Goal: Transaction & Acquisition: Purchase product/service

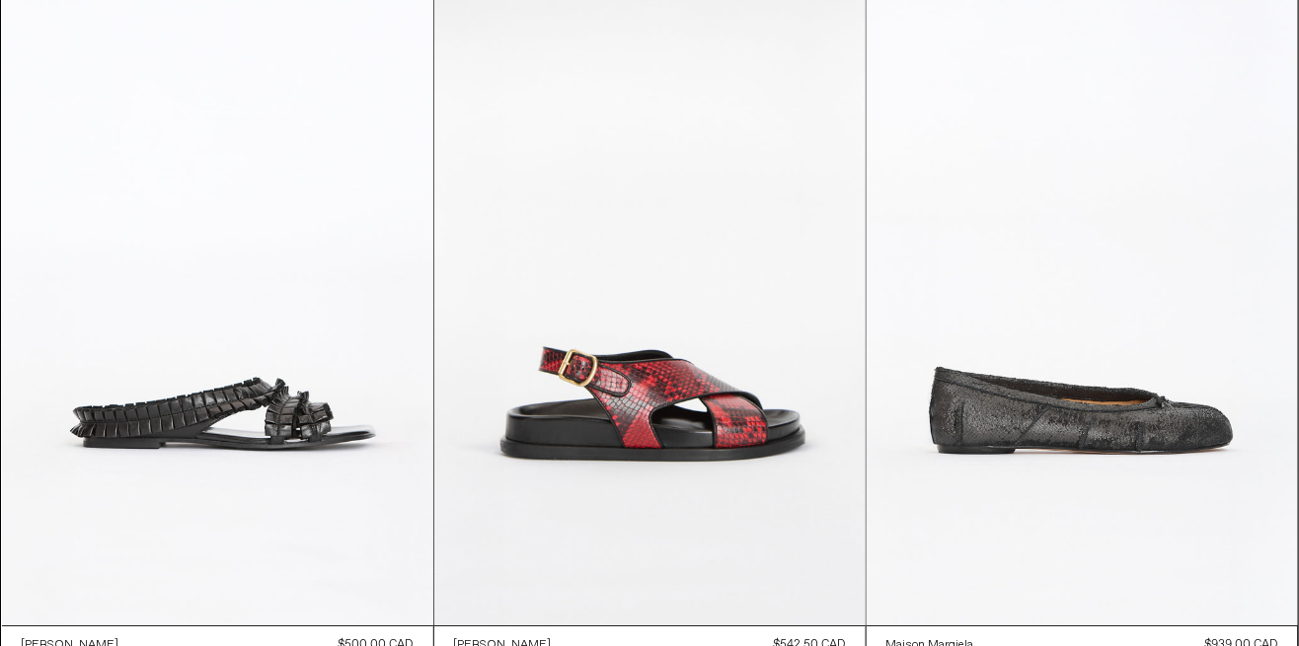
scroll to position [6501, 0]
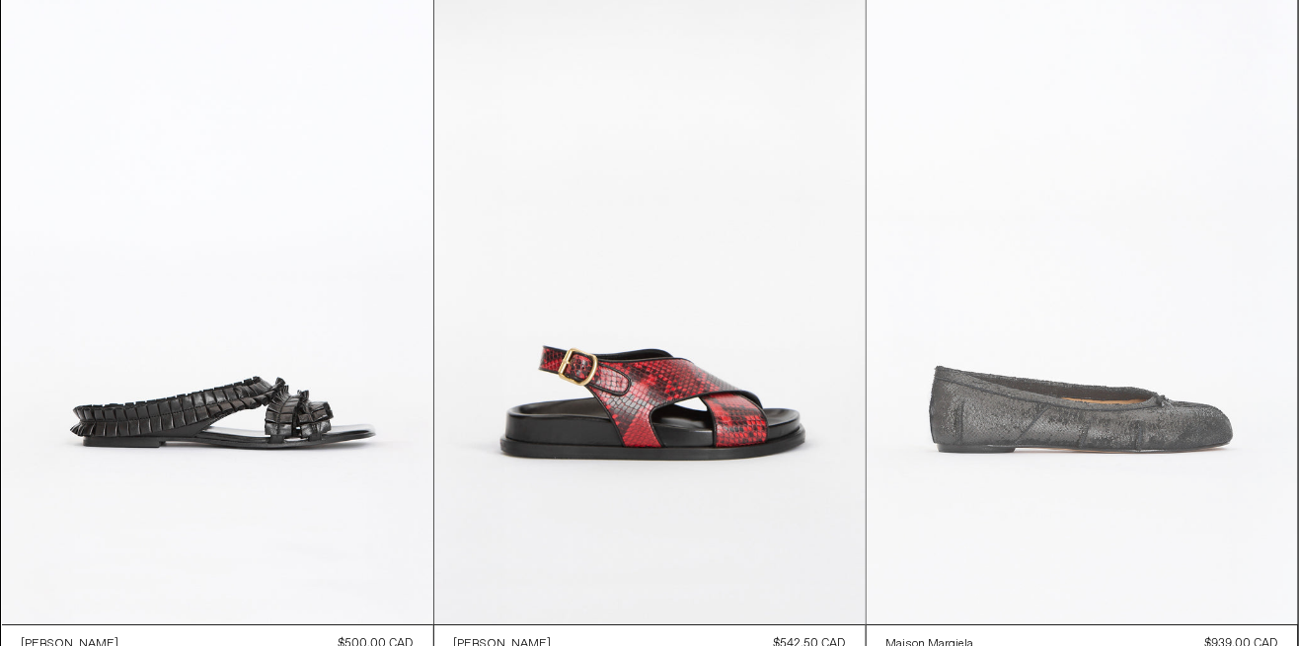
click at [1113, 448] on at bounding box center [1081, 301] width 431 height 647
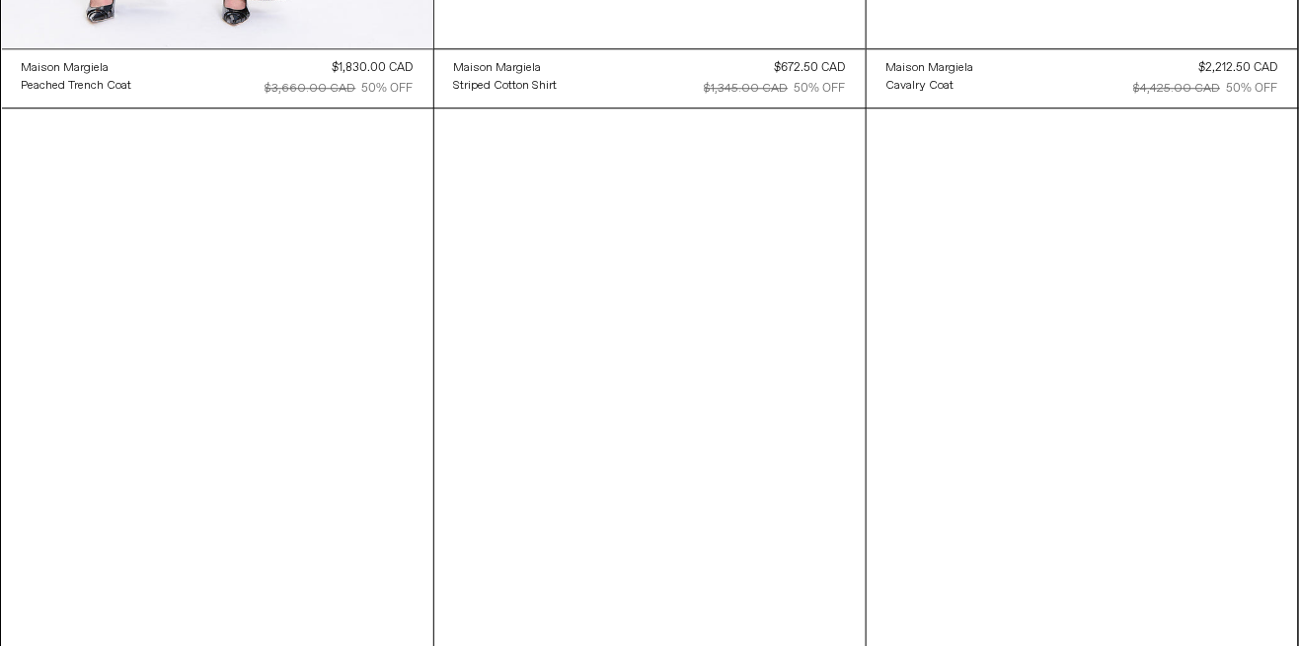
scroll to position [8486, 0]
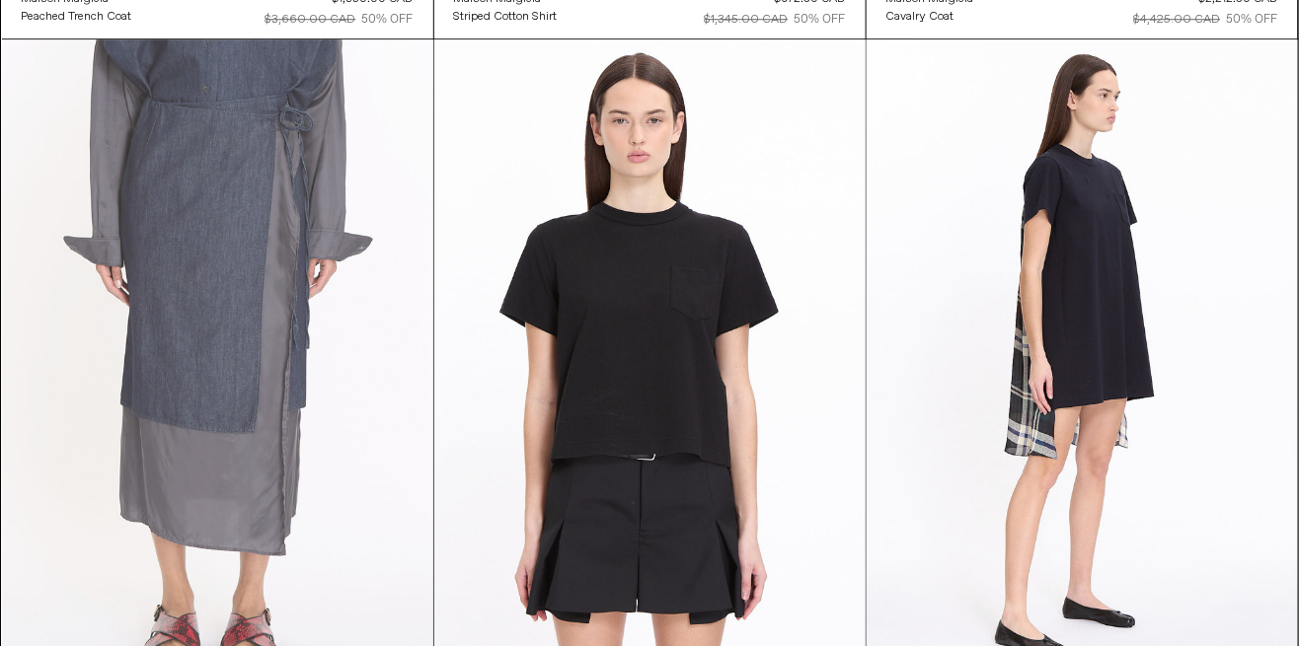
click at [241, 426] on at bounding box center [217, 362] width 431 height 647
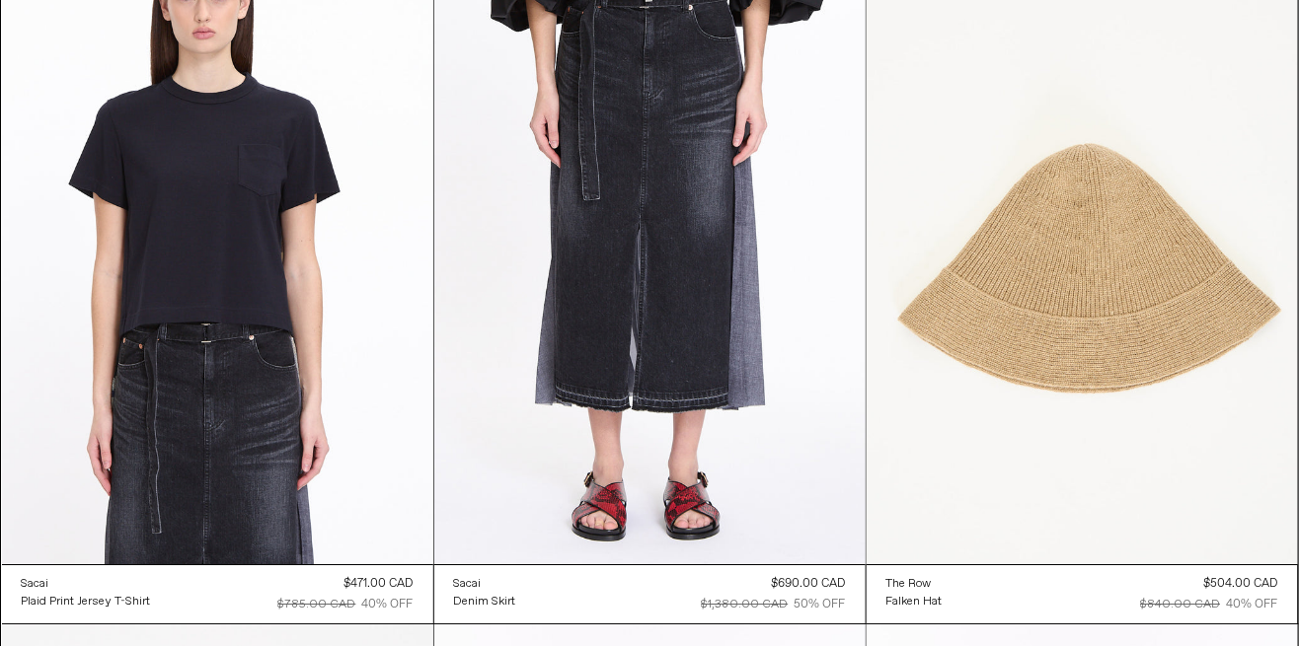
scroll to position [10803, 0]
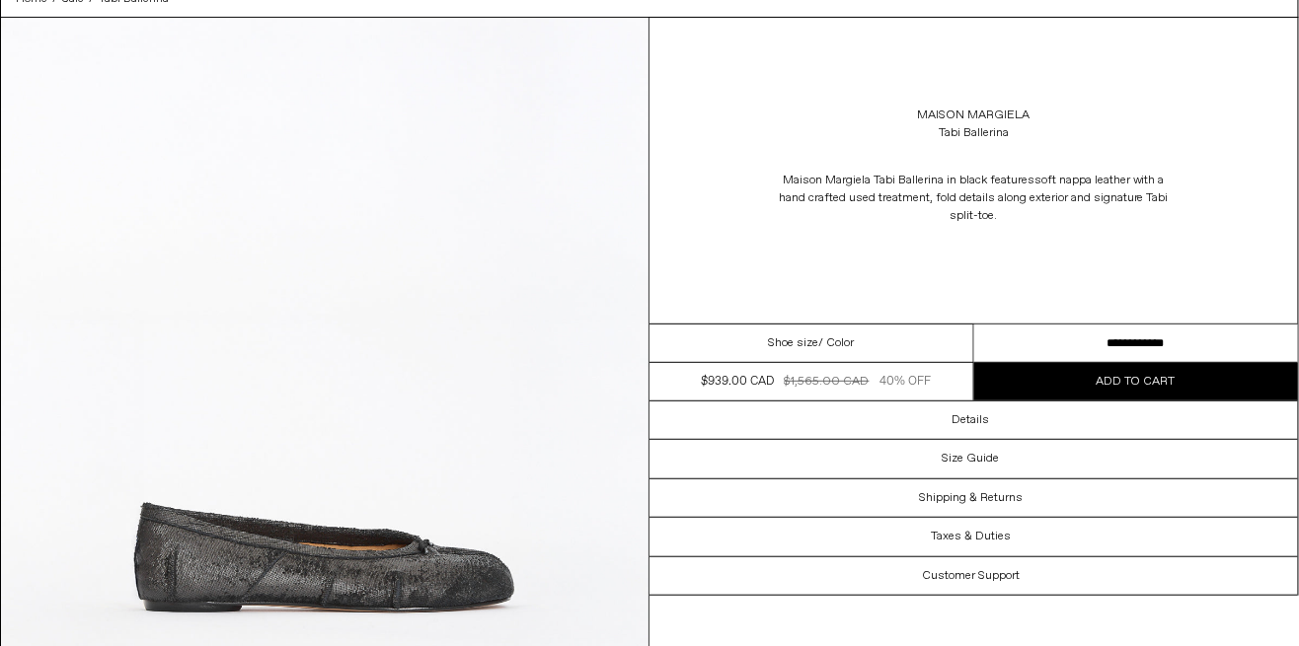
click at [1156, 348] on select "**********" at bounding box center [1136, 344] width 325 height 38
click at [782, 240] on div "Maison Margiela Tabi Ballerina in black features soft nappa leather with a hand…" at bounding box center [973, 198] width 648 height 93
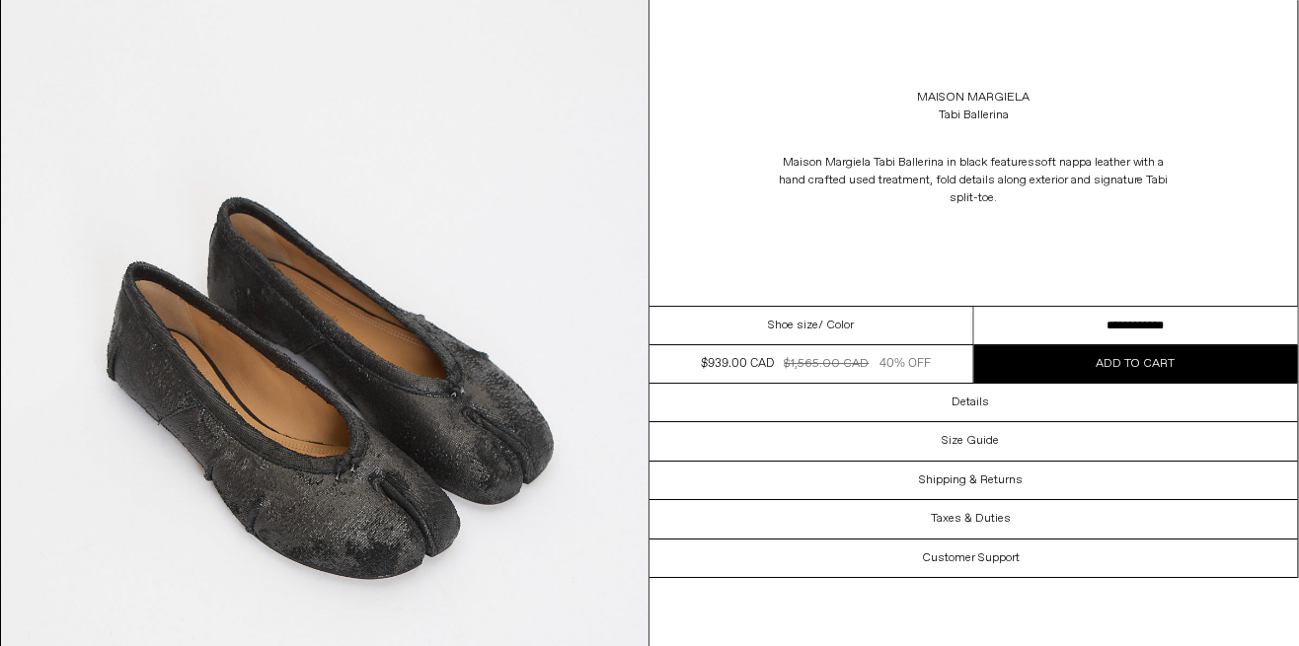
scroll to position [1764, 0]
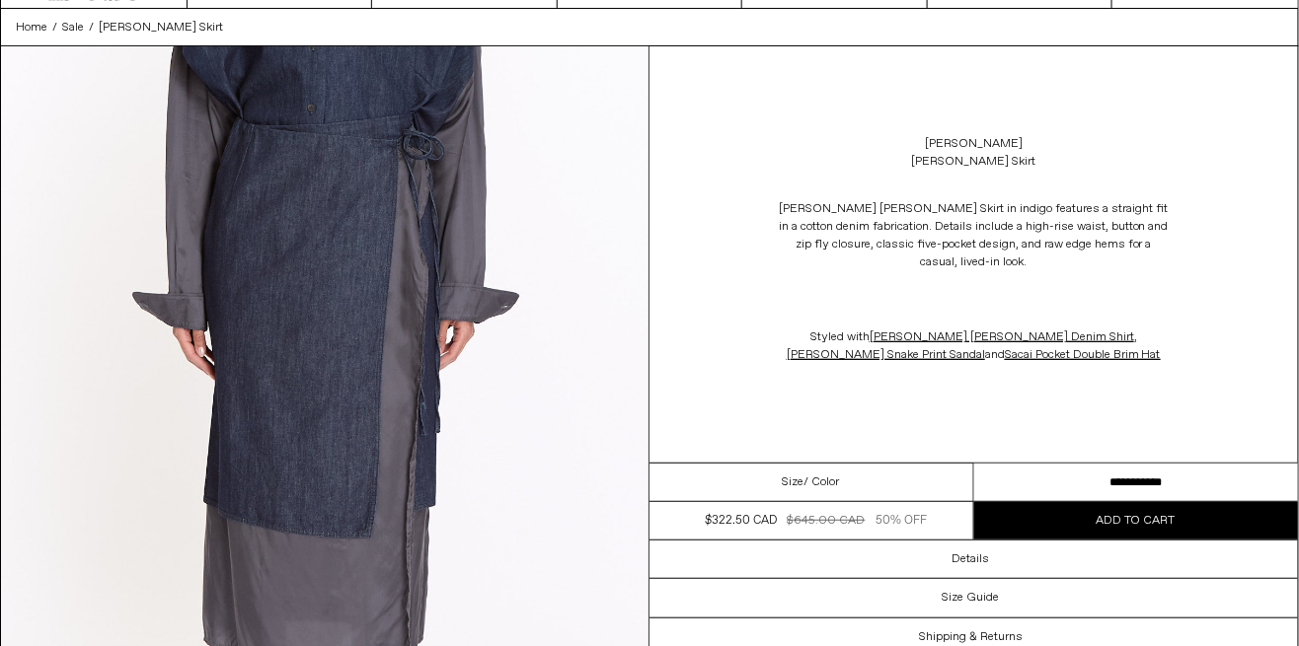
scroll to position [71, 0]
